Goal: Use online tool/utility: Utilize a website feature to perform a specific function

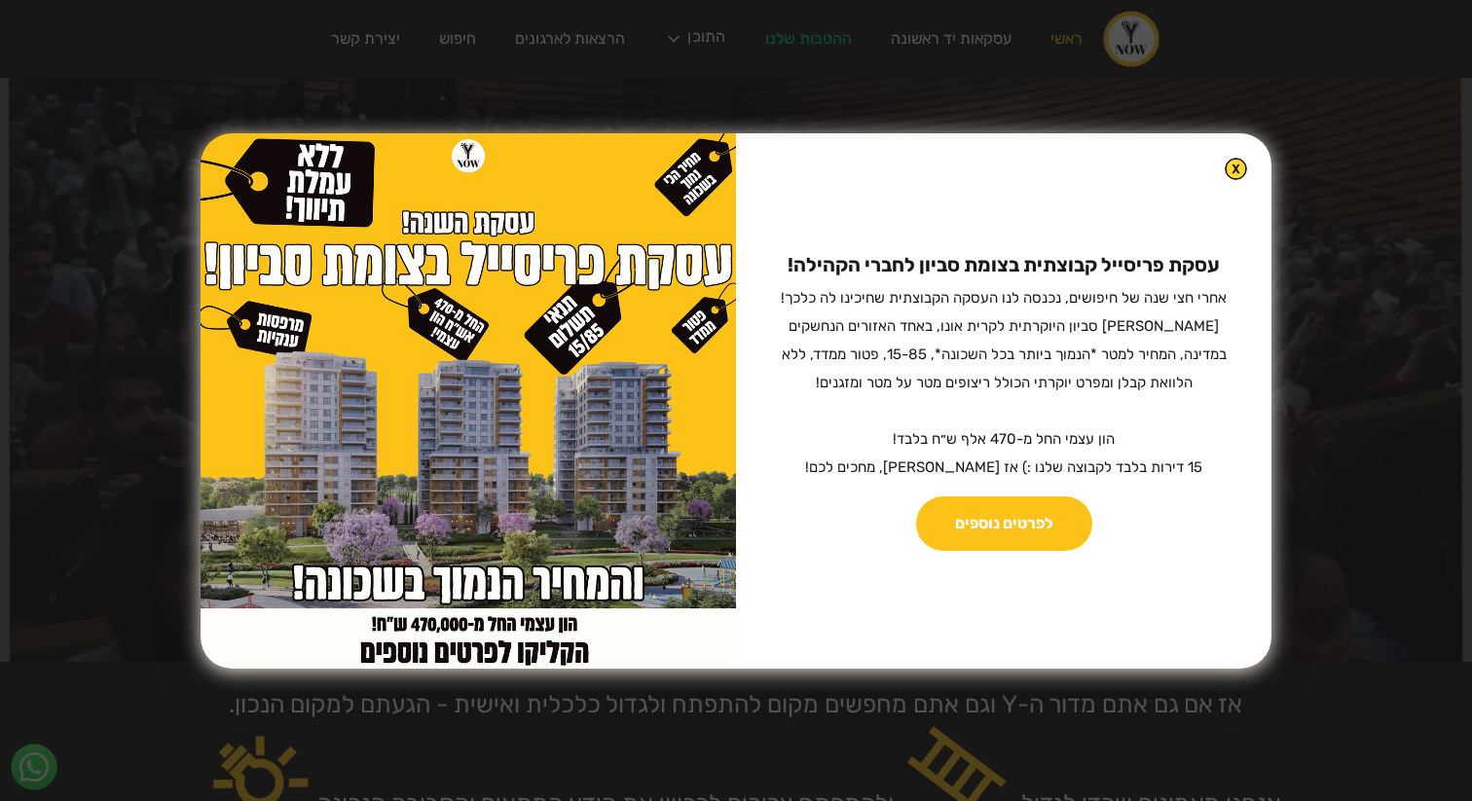
click at [1225, 176] on img at bounding box center [1236, 169] width 22 height 22
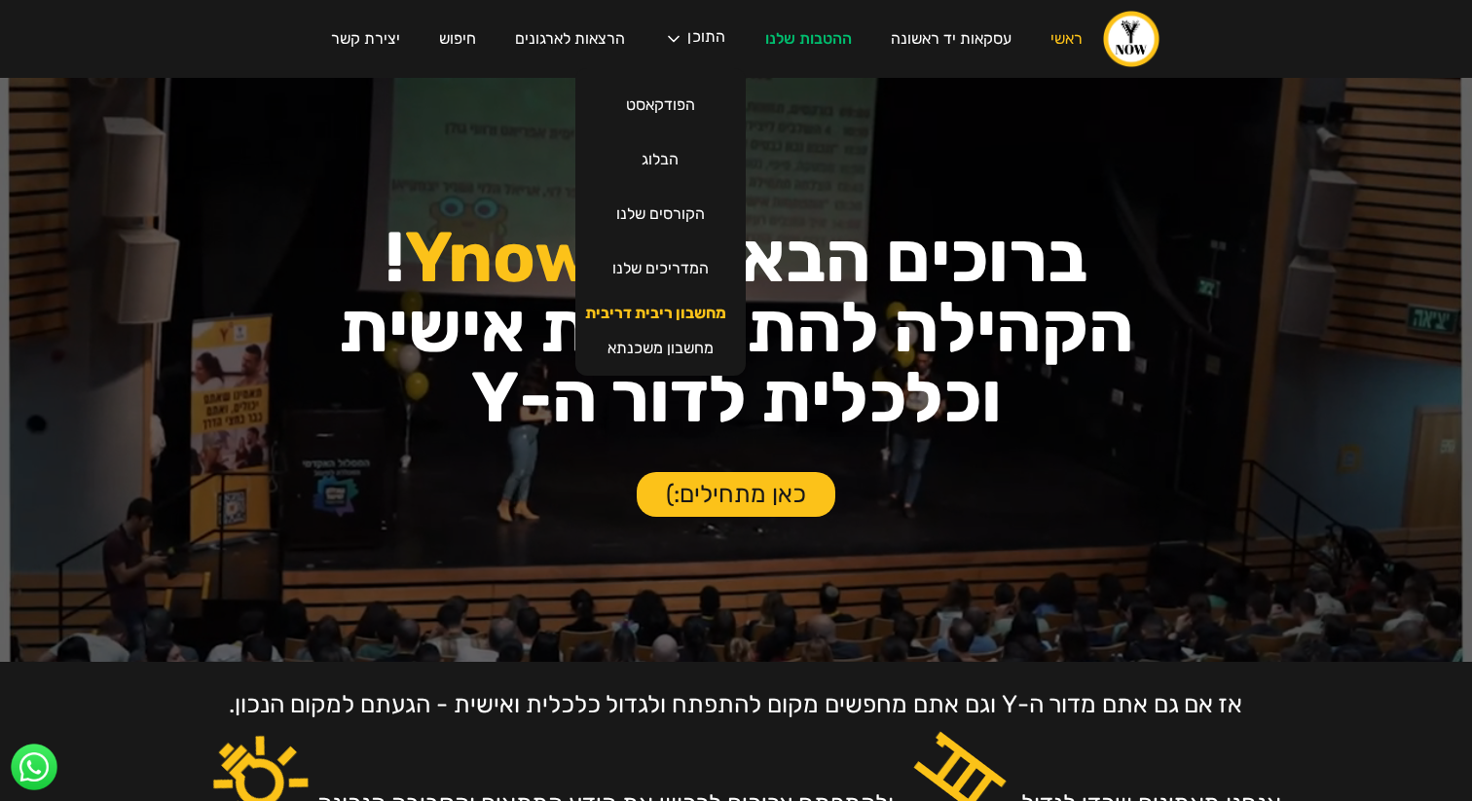
click at [662, 312] on link "מחשבון ריבית דריבית" at bounding box center [656, 313] width 180 height 35
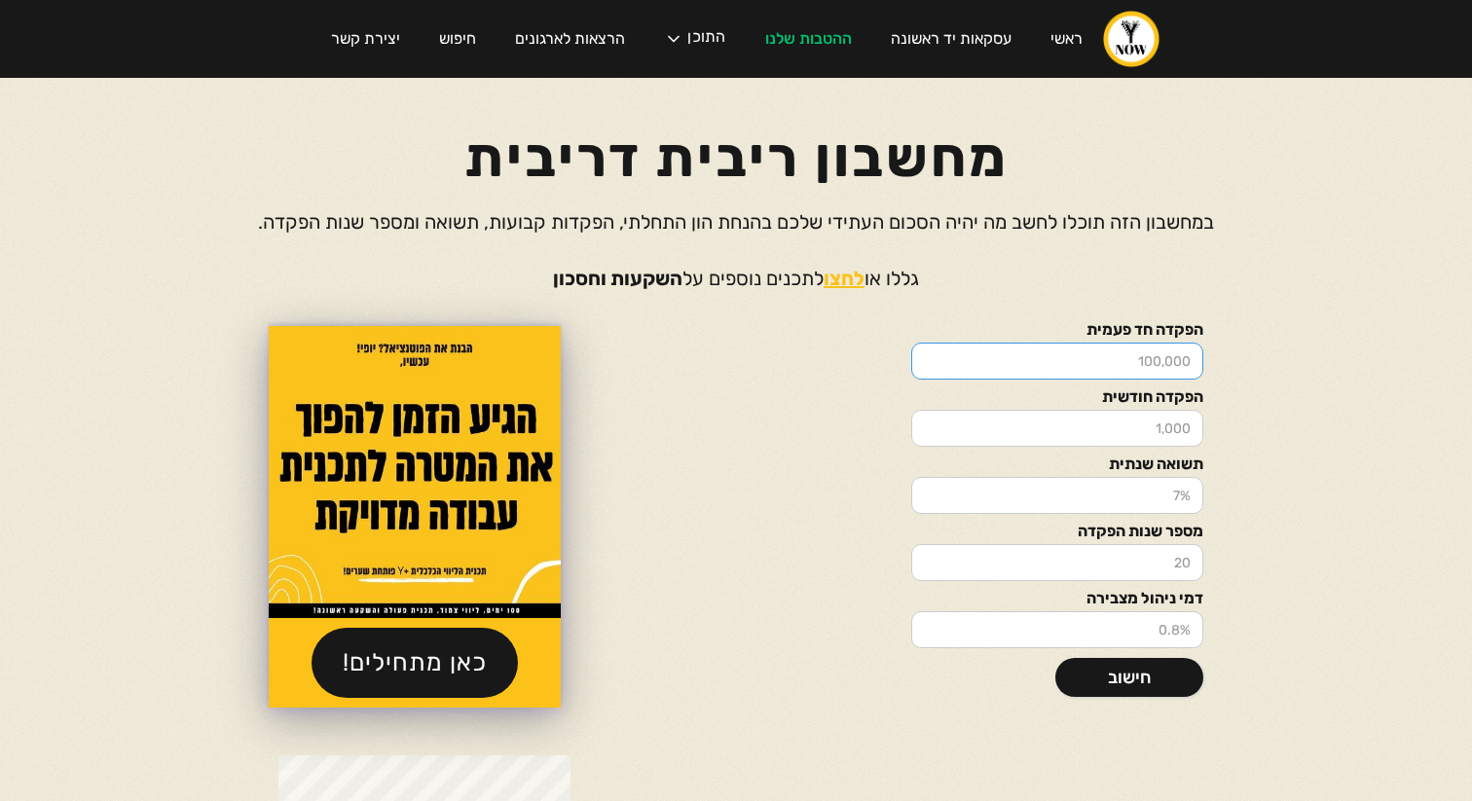
click at [1087, 351] on input "הפקדה חד פעמית" at bounding box center [1057, 361] width 292 height 37
type input "30000"
click at [1114, 430] on input "הפקדה חודשית" at bounding box center [1057, 428] width 292 height 37
type input "1000"
click at [1149, 499] on input "תשואה שנתית" at bounding box center [1057, 495] width 292 height 37
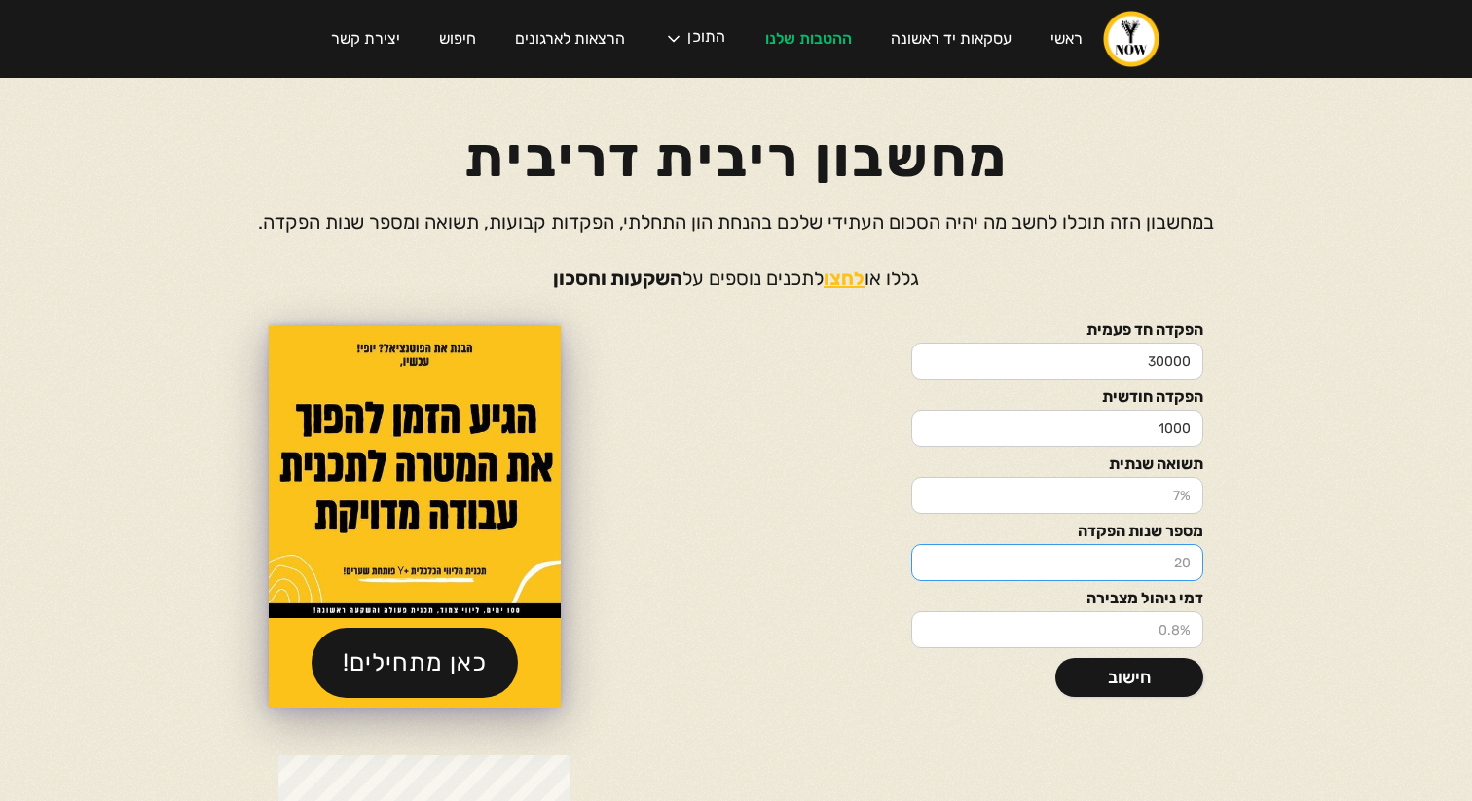
click at [1090, 564] on input "מספר שנות הפקדה" at bounding box center [1057, 562] width 292 height 37
click at [1150, 680] on link "חישוב" at bounding box center [1129, 677] width 148 height 39
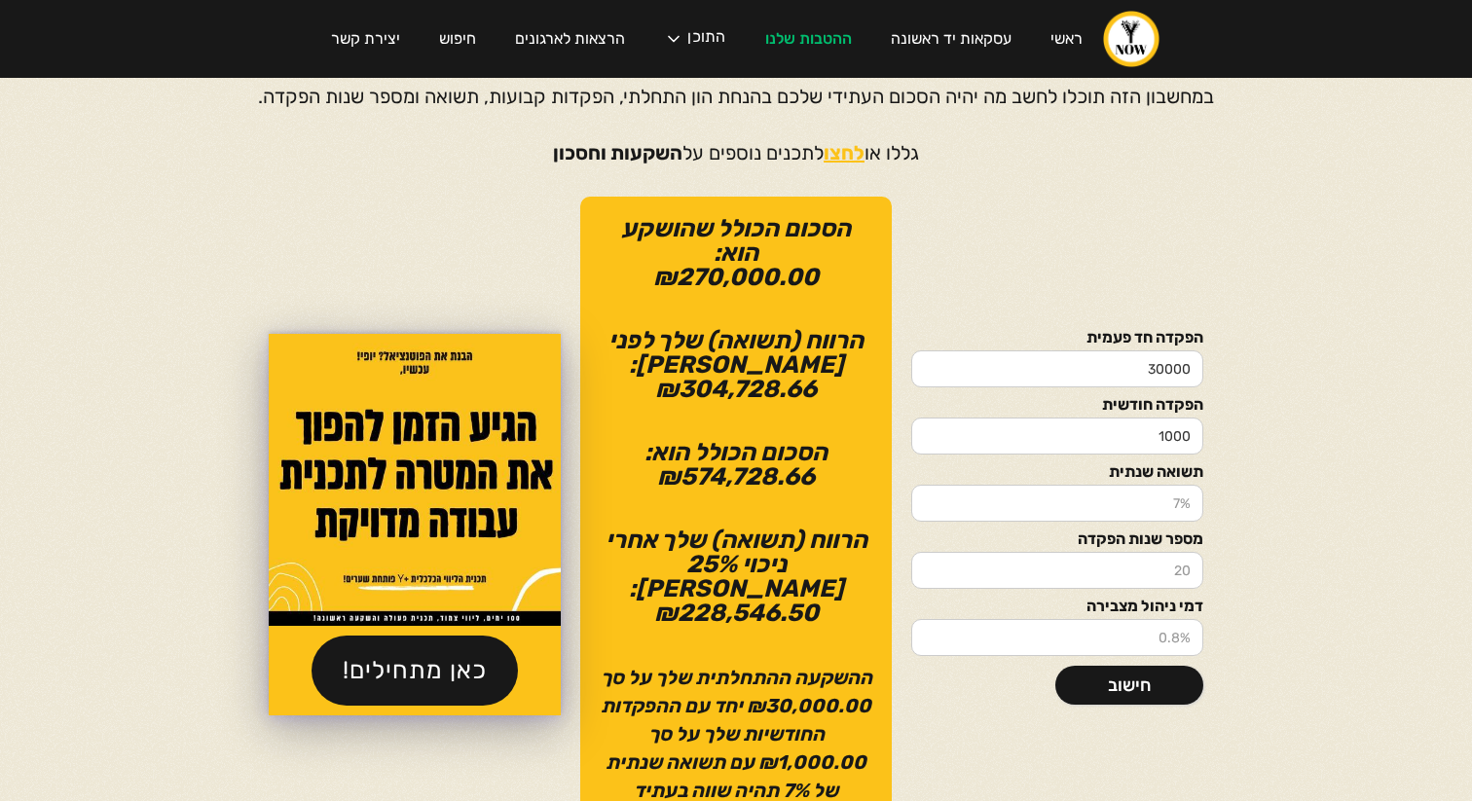
scroll to position [125, 0]
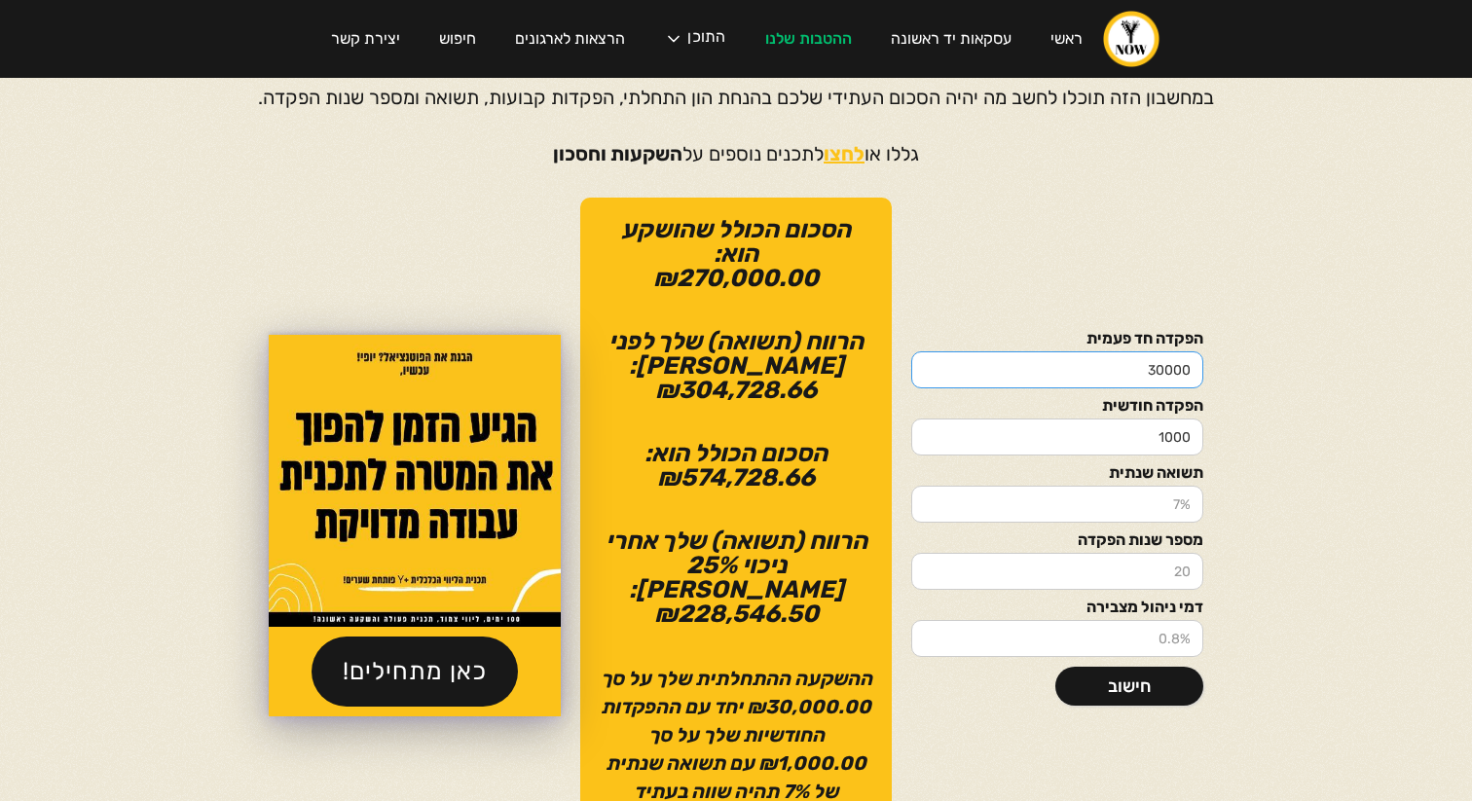
click at [1111, 355] on input "30000" at bounding box center [1057, 369] width 292 height 37
type input "10000"
type input "30000"
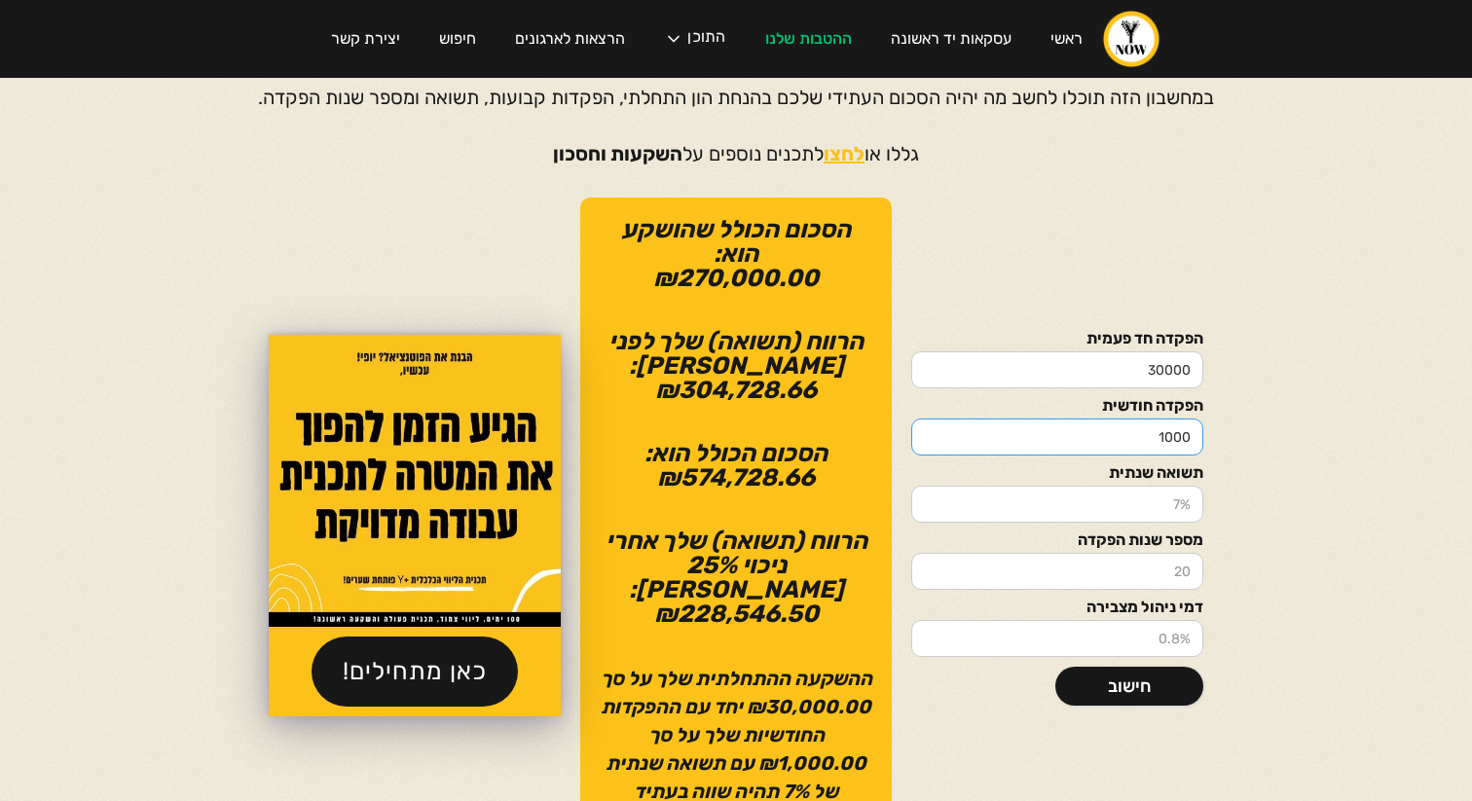
click at [1185, 428] on input "1000" at bounding box center [1057, 437] width 292 height 37
type input "2000"
click at [1250, 465] on div "הפקדה חד פעמית 30000 הפקדה חודשית 2000 תשואה שנתית מספר שנות הפקדה דמי ניהול מצ…" at bounding box center [736, 526] width 1168 height 656
click at [1144, 679] on link "חישוב" at bounding box center [1129, 686] width 148 height 39
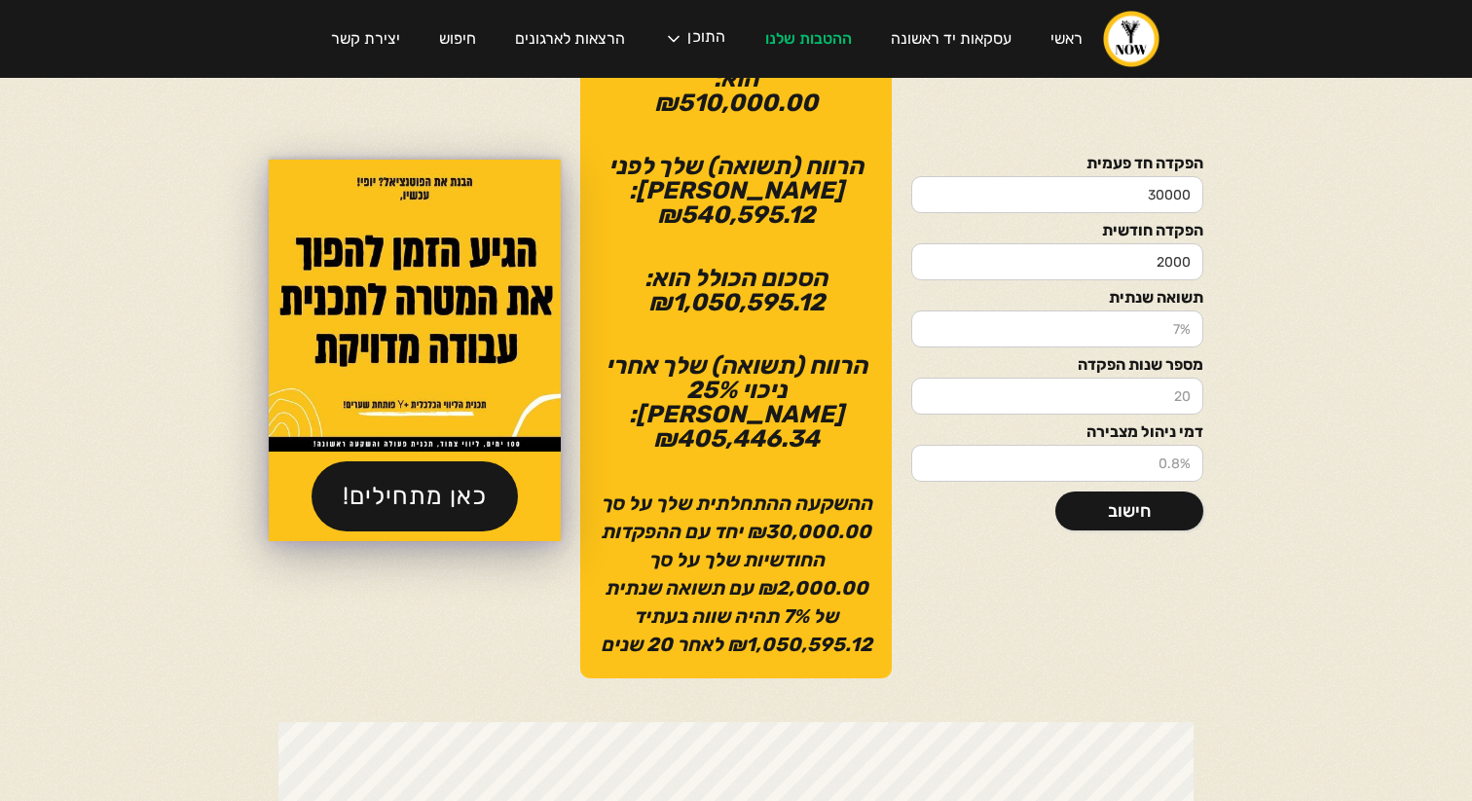
scroll to position [299, 0]
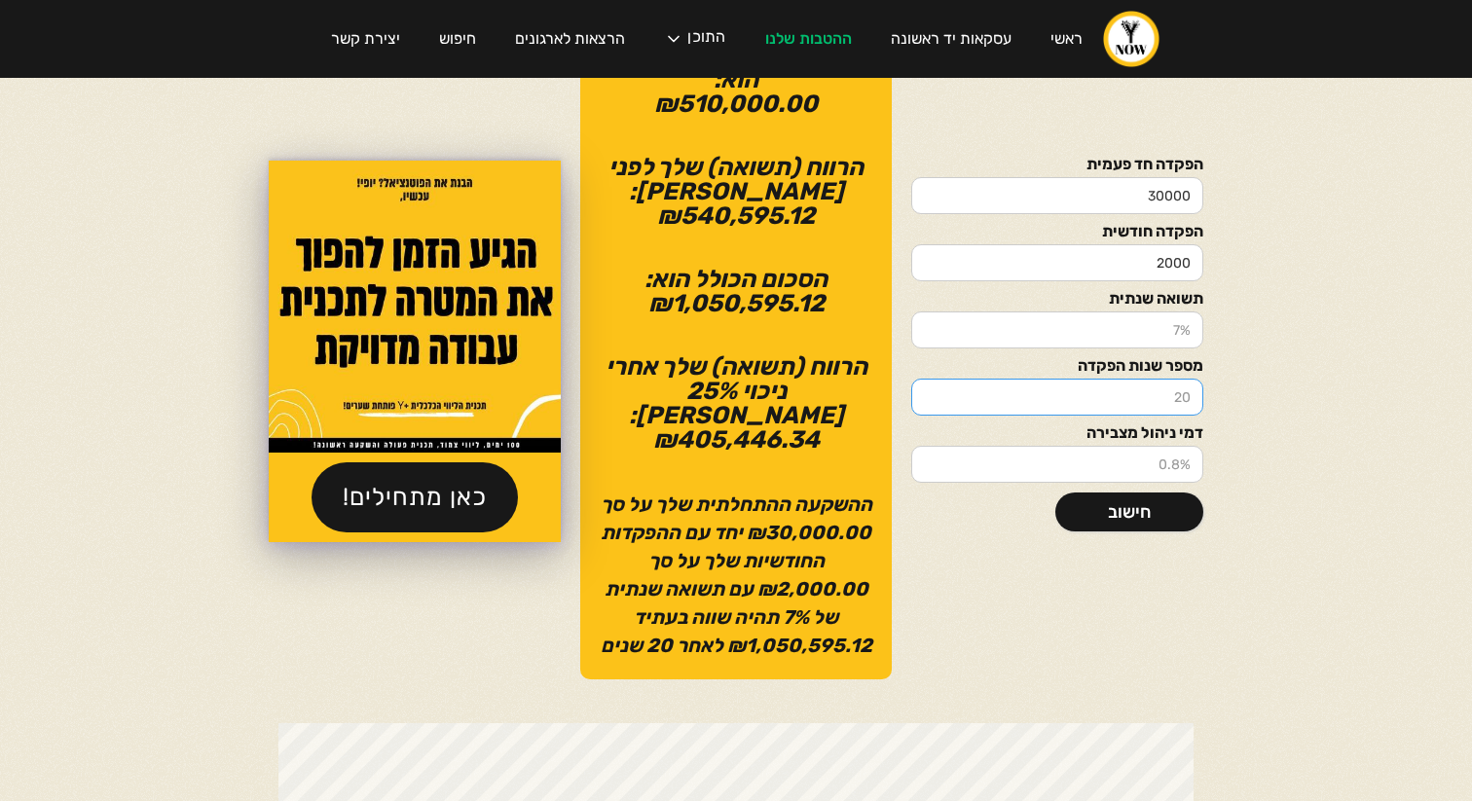
click at [1136, 379] on input "מספר שנות הפקדה" at bounding box center [1057, 397] width 292 height 37
type input "30"
click at [1174, 508] on link "חישוב" at bounding box center [1129, 512] width 148 height 39
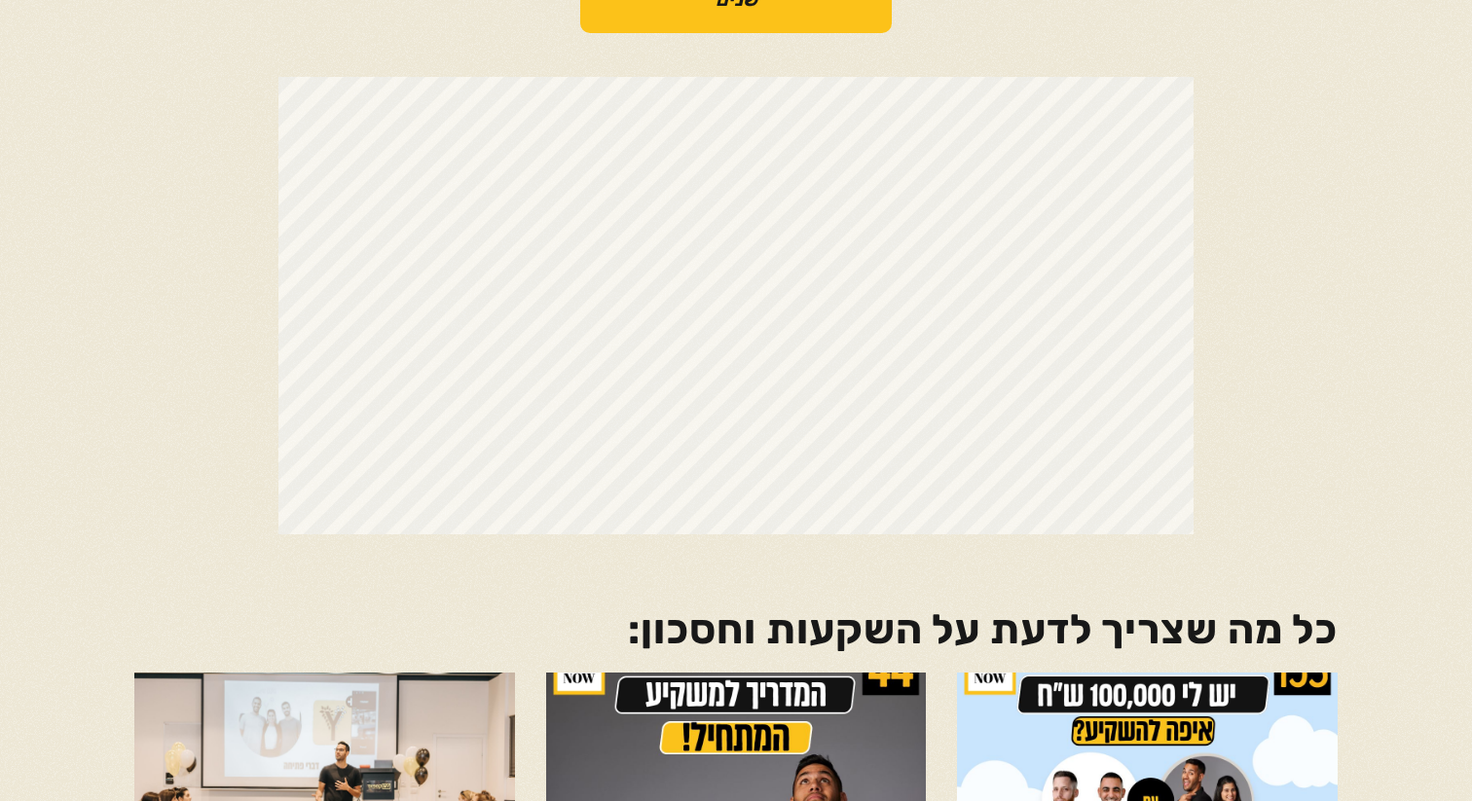
scroll to position [0, 0]
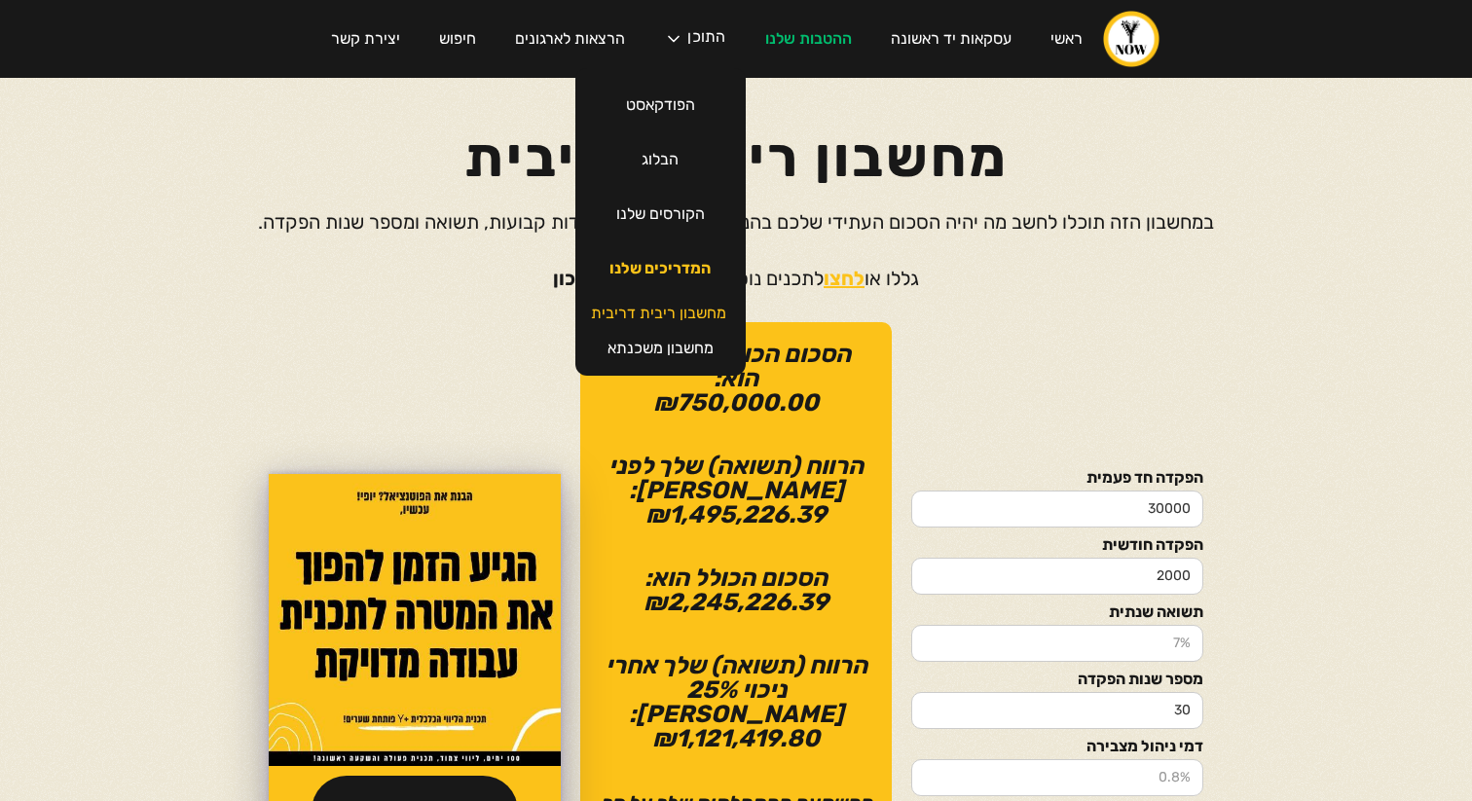
click at [676, 272] on link "המדריכים שלנו" at bounding box center [660, 268] width 140 height 55
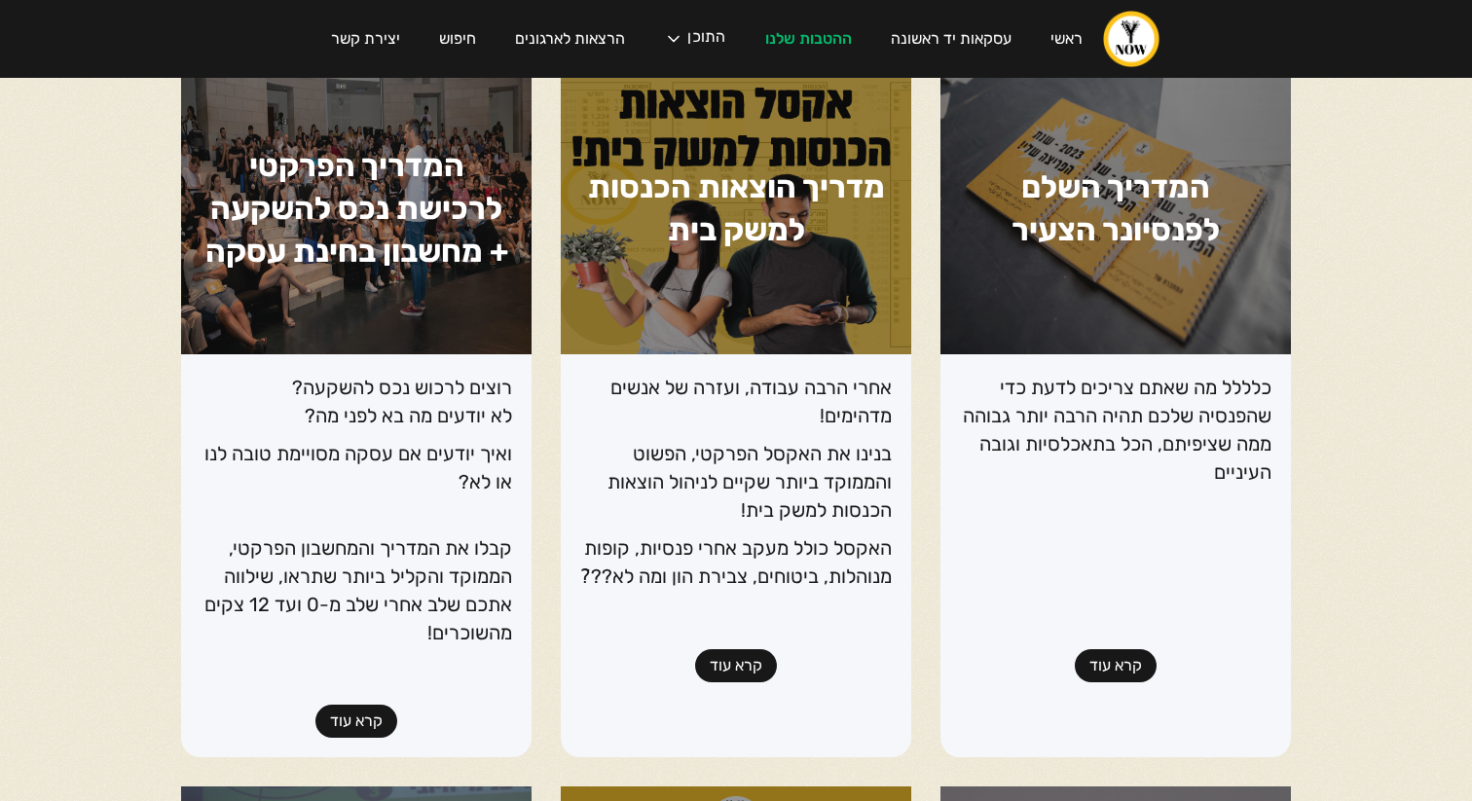
scroll to position [403, 0]
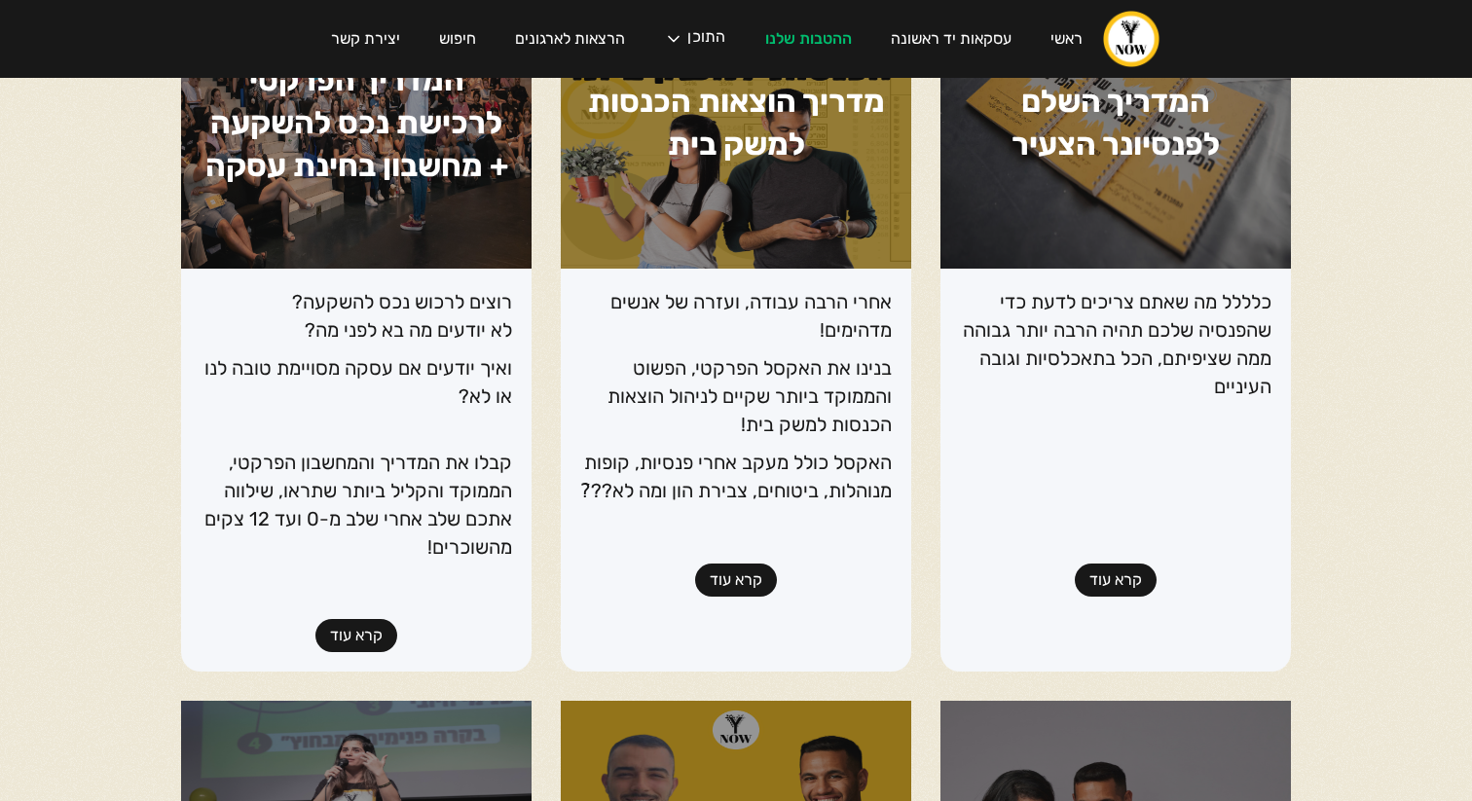
click at [749, 582] on link "קרא עוד" at bounding box center [736, 580] width 82 height 33
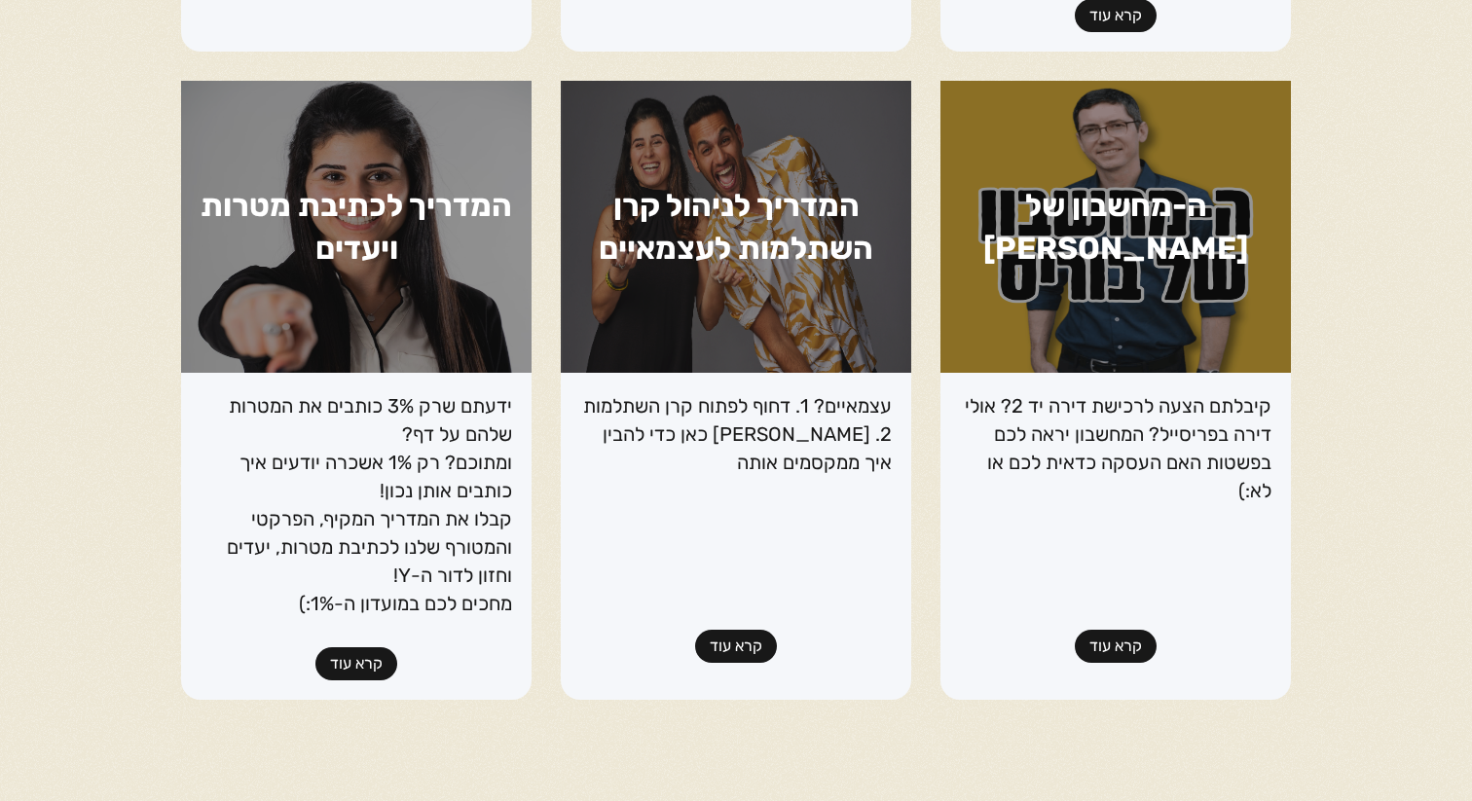
scroll to position [2310, 0]
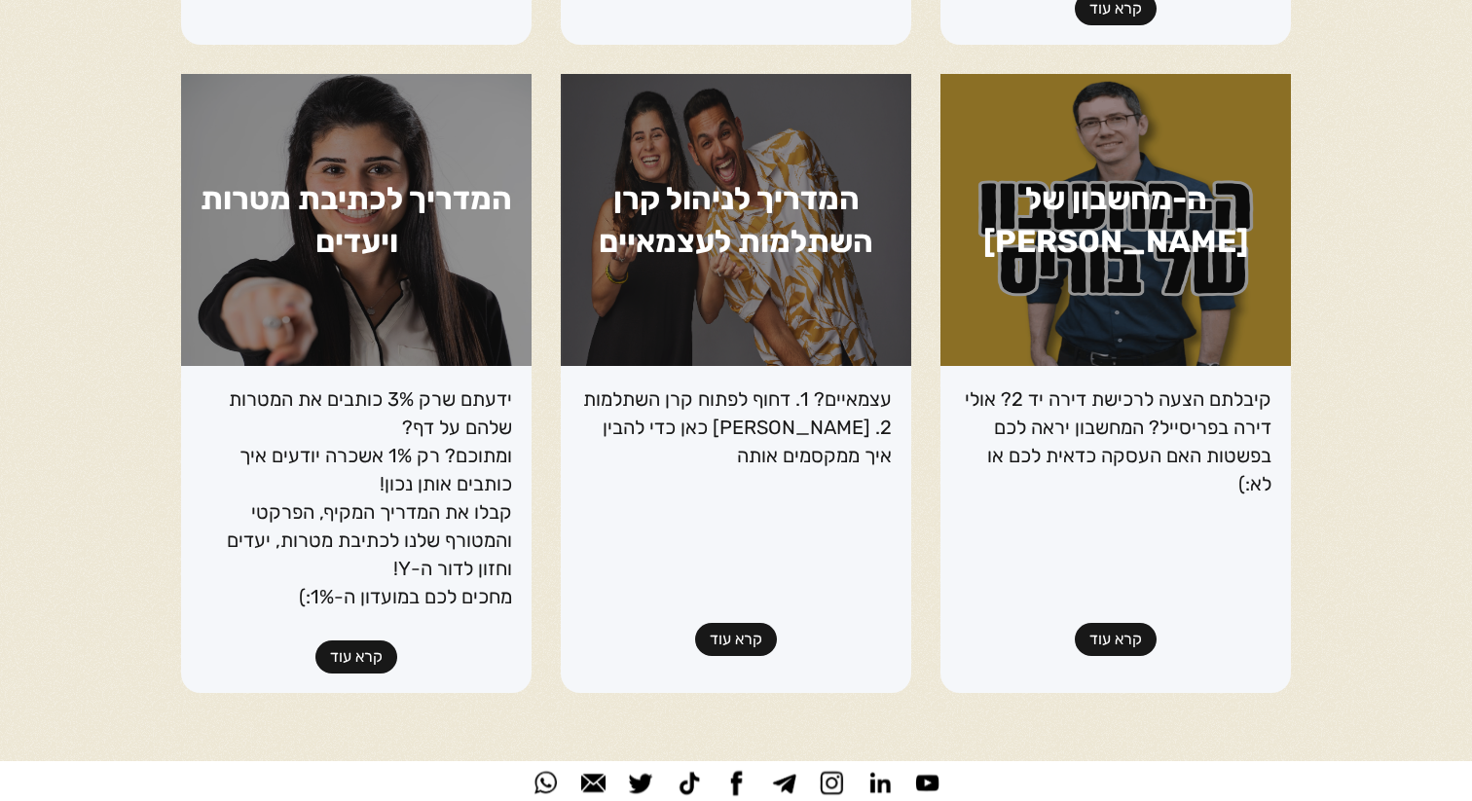
click at [766, 623] on link "קרא עוד" at bounding box center [736, 639] width 82 height 33
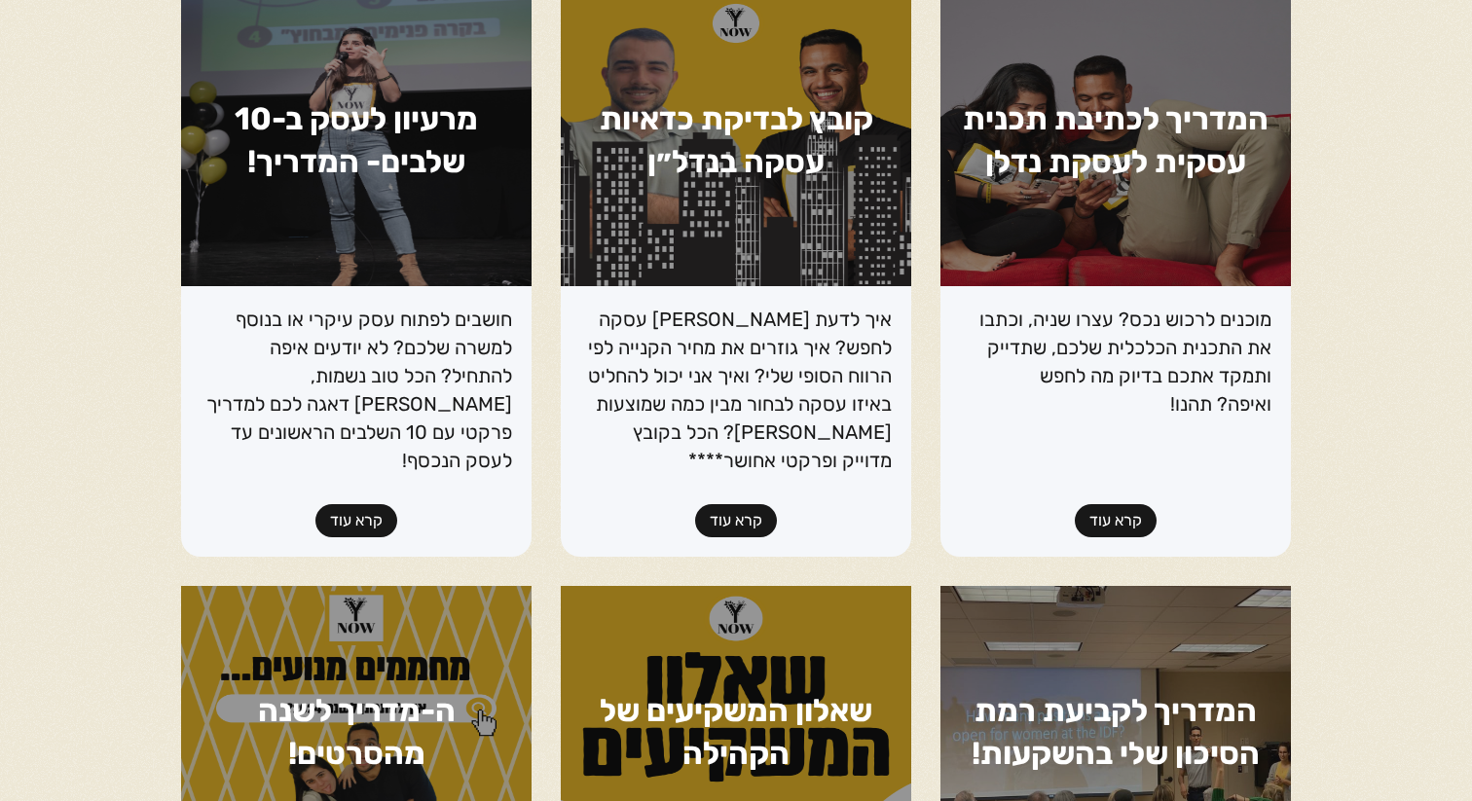
scroll to position [941, 0]
